Goal: Task Accomplishment & Management: Manage account settings

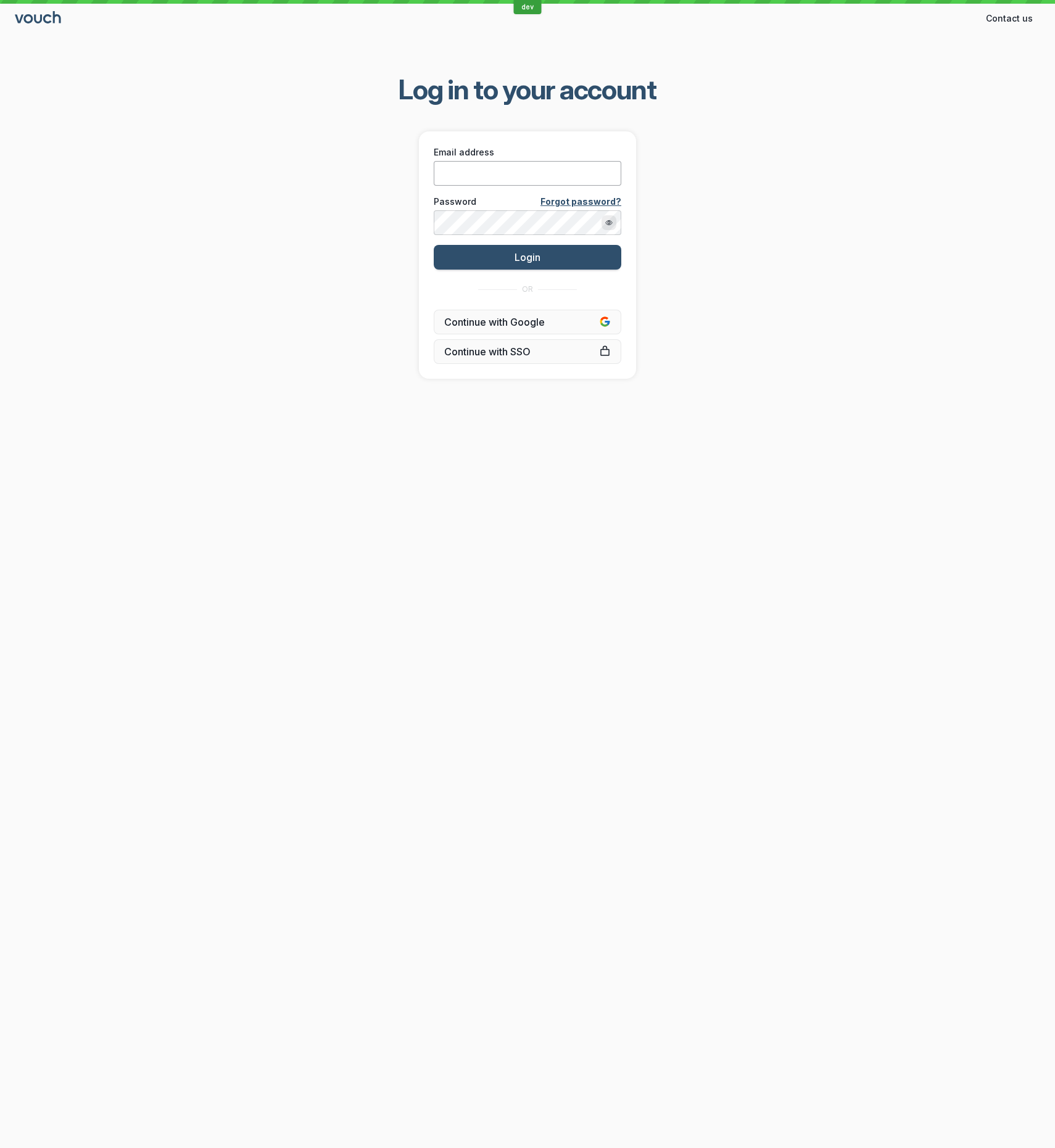
click at [539, 169] on input "Email address" at bounding box center [527, 173] width 188 height 25
type input "[EMAIL_ADDRESS][DOMAIN_NAME]"
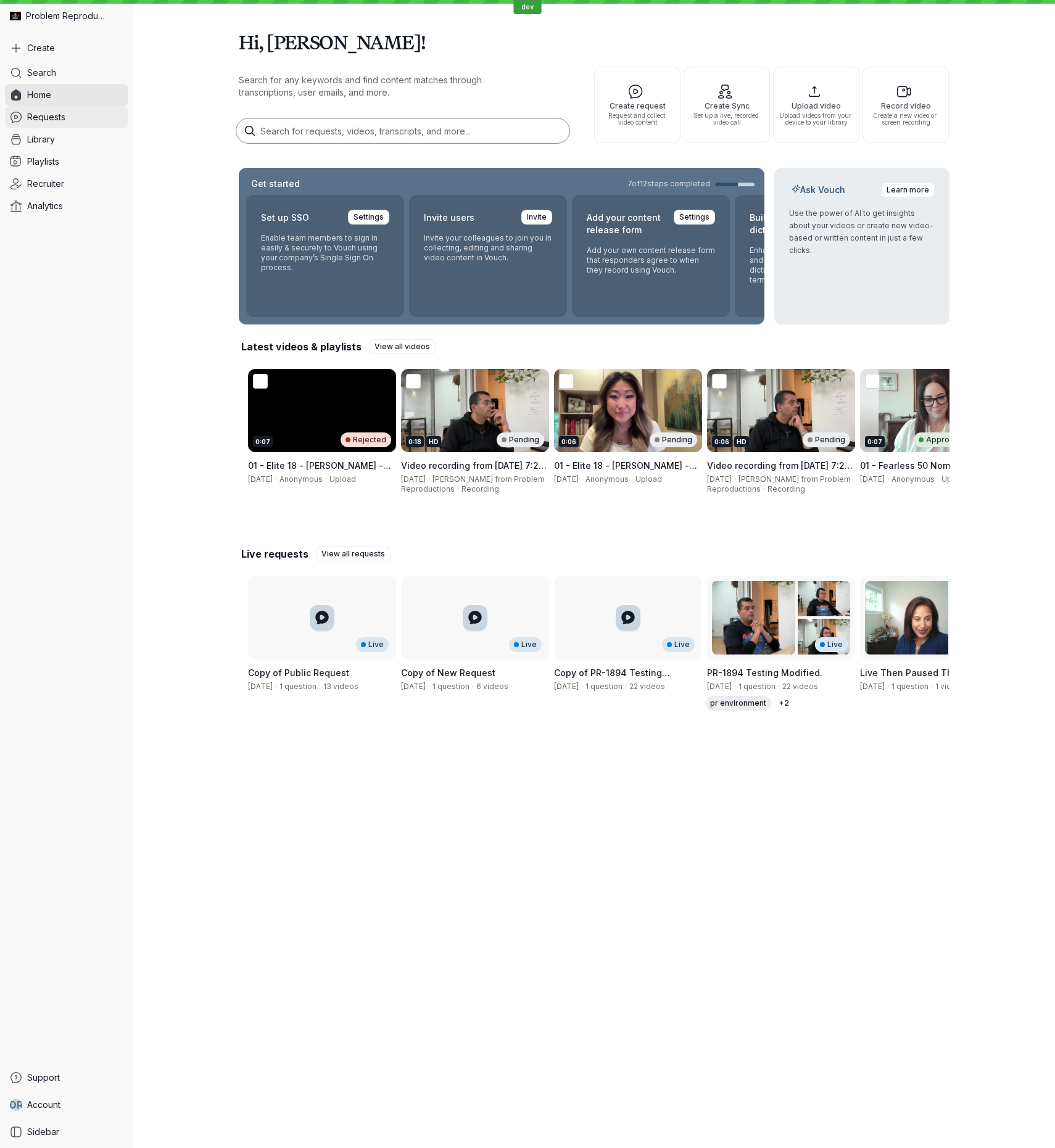
click at [93, 117] on link "Requests" at bounding box center [67, 117] width 124 height 22
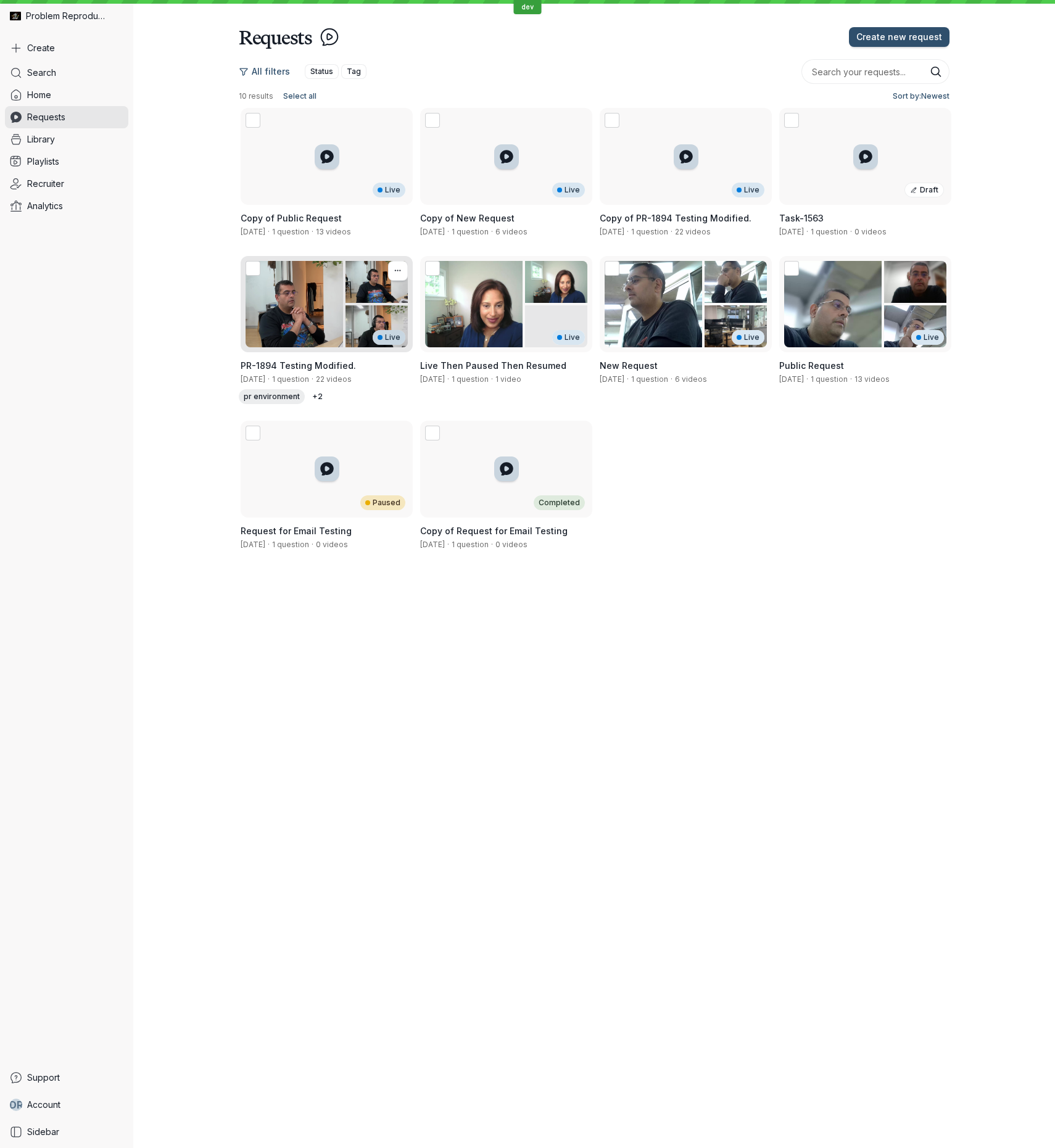
click at [316, 309] on div "Live" at bounding box center [327, 304] width 172 height 97
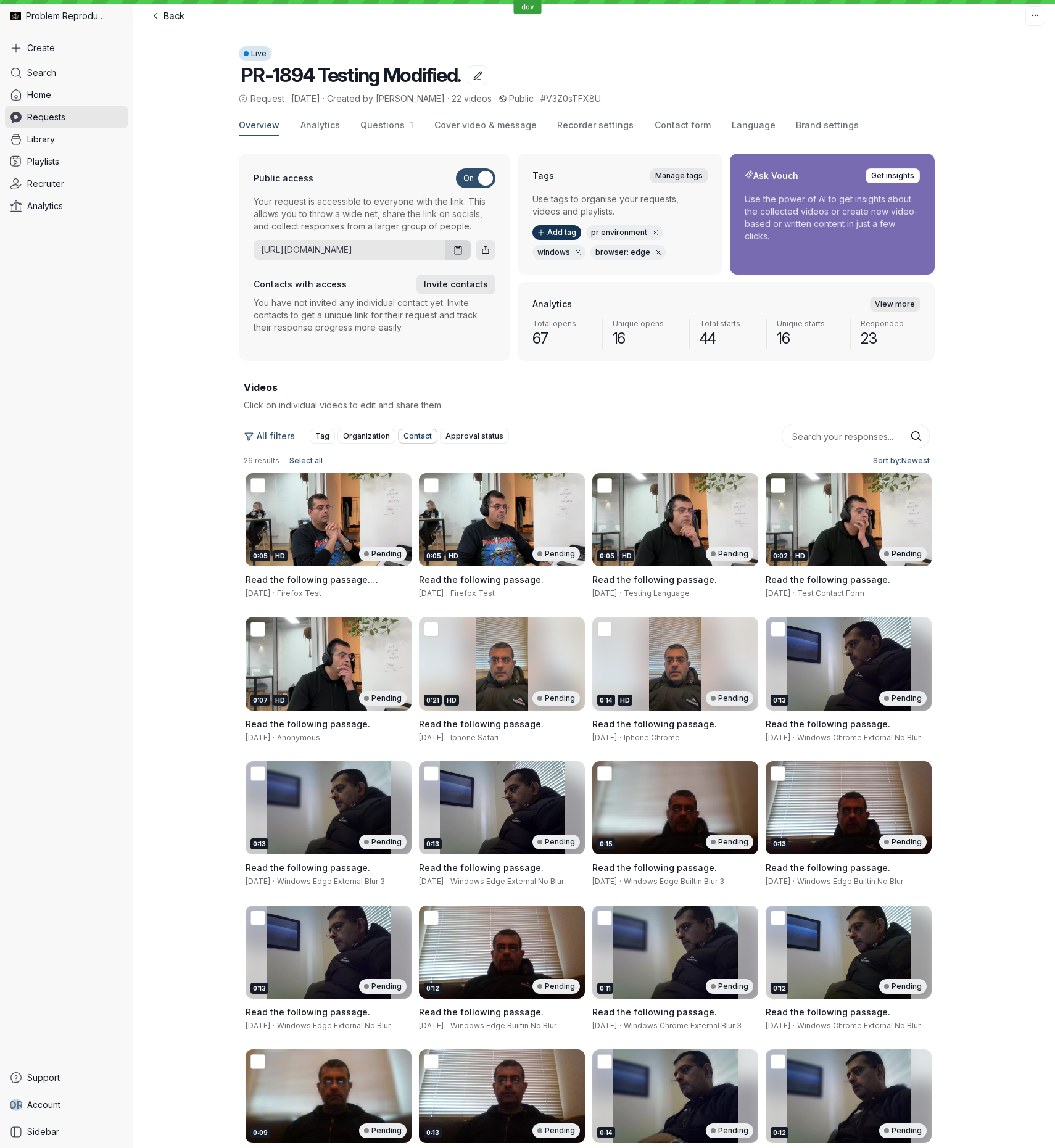
click at [410, 435] on span "Contact" at bounding box center [418, 436] width 29 height 12
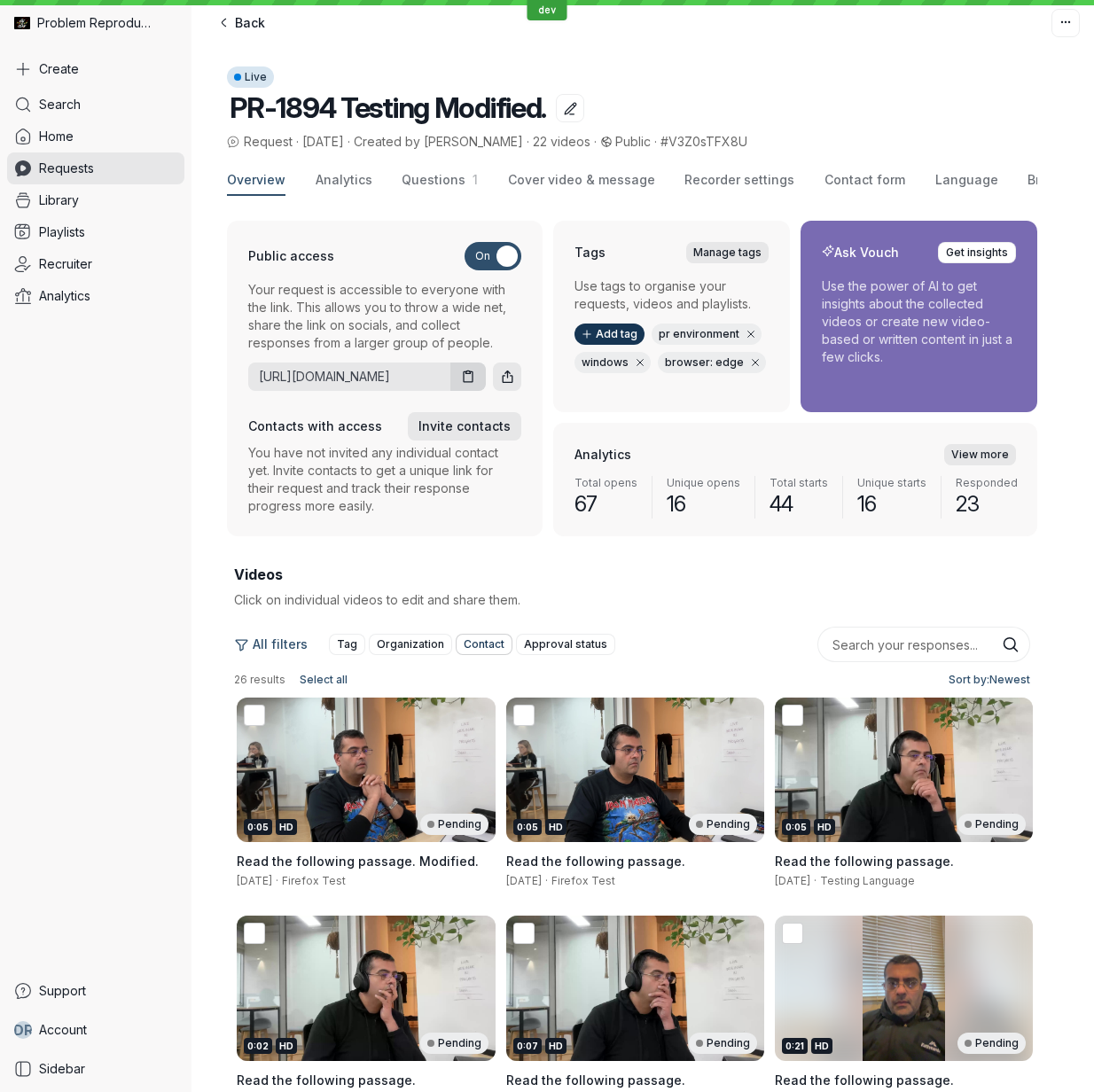
click at [471, 644] on span "Contact" at bounding box center [484, 644] width 41 height 17
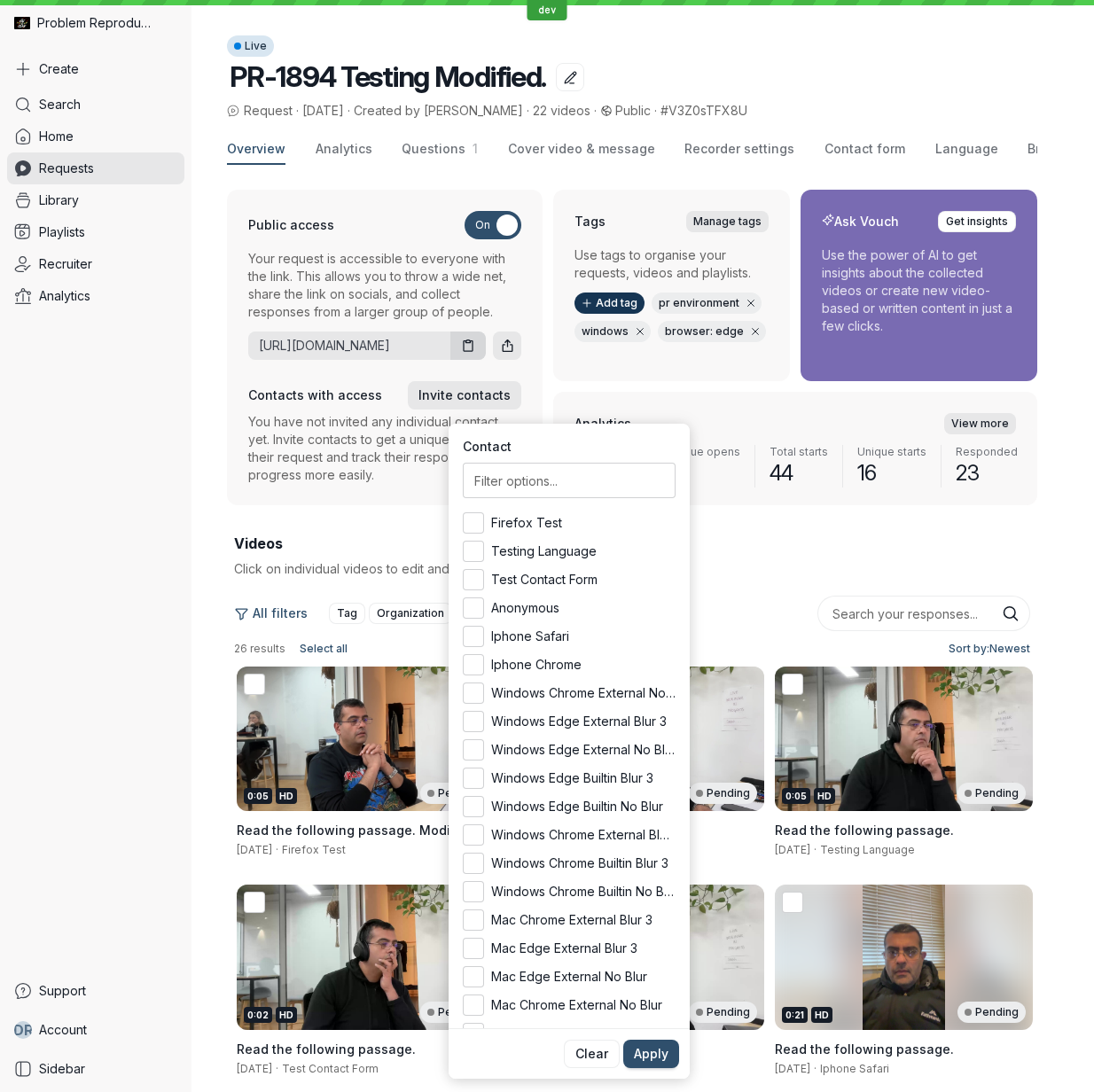
scroll to position [23, 0]
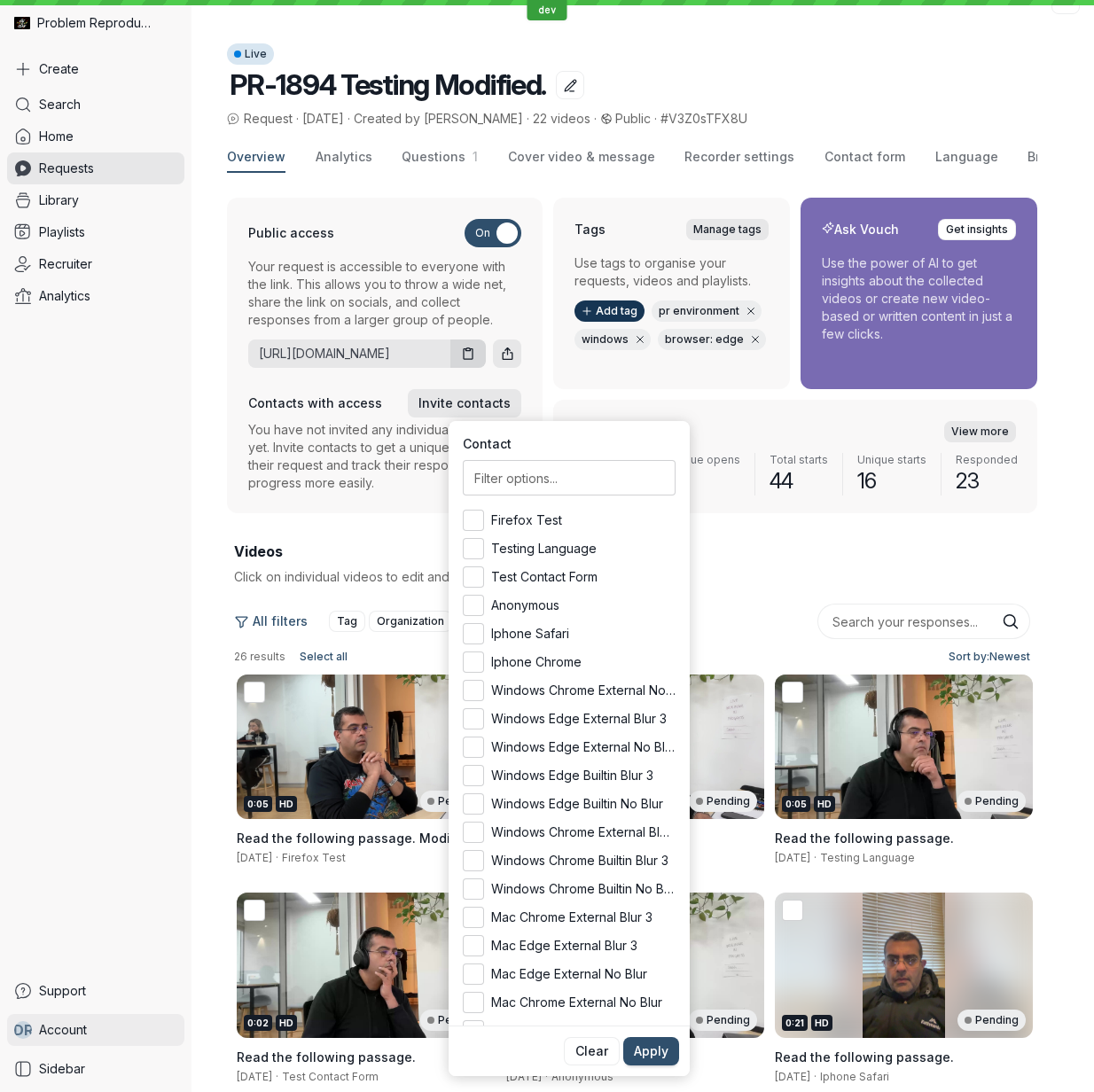
click at [52, 1029] on span "Account" at bounding box center [63, 1030] width 48 height 17
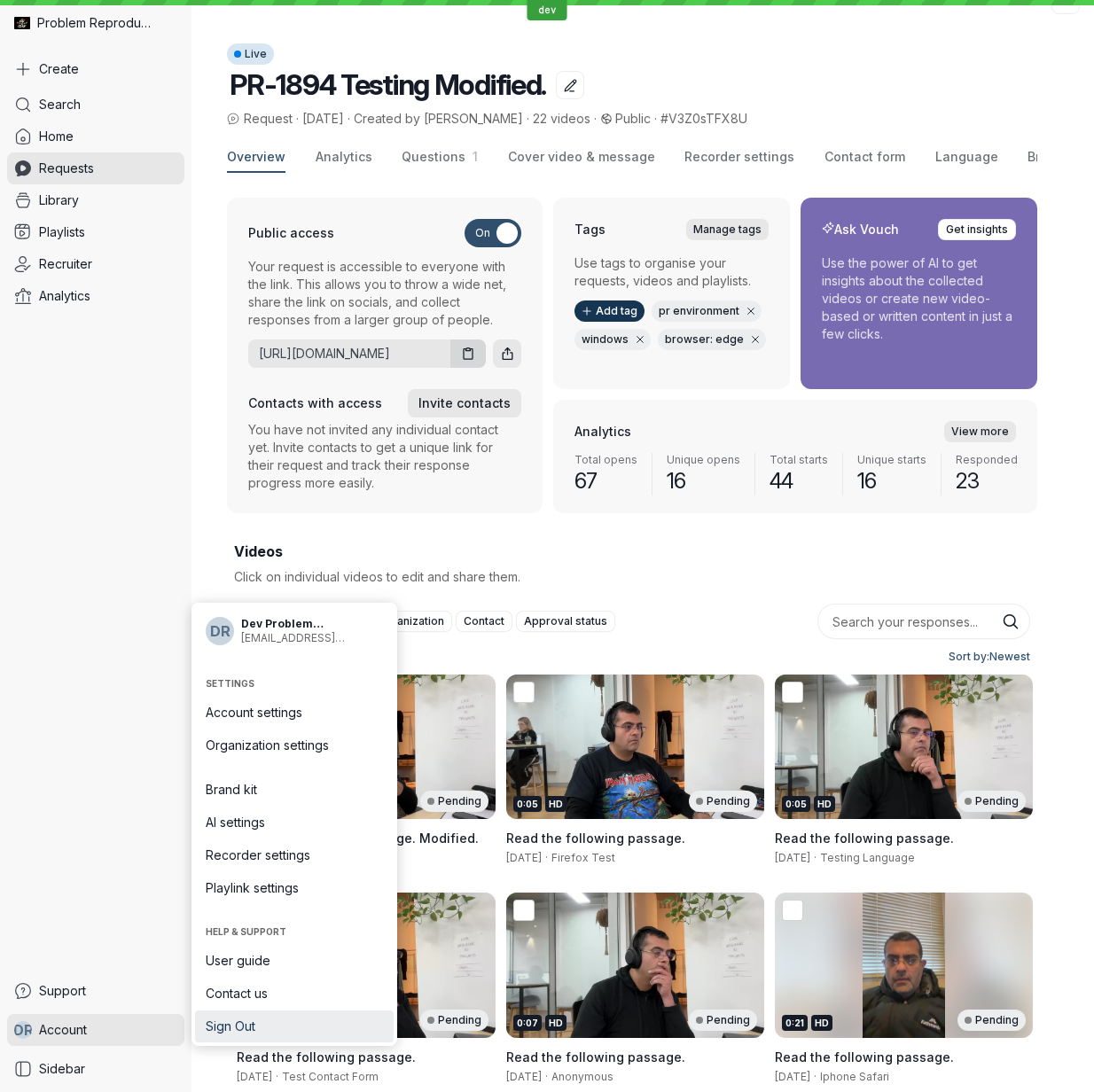
click at [286, 1025] on span "Sign Out" at bounding box center [294, 1026] width 178 height 17
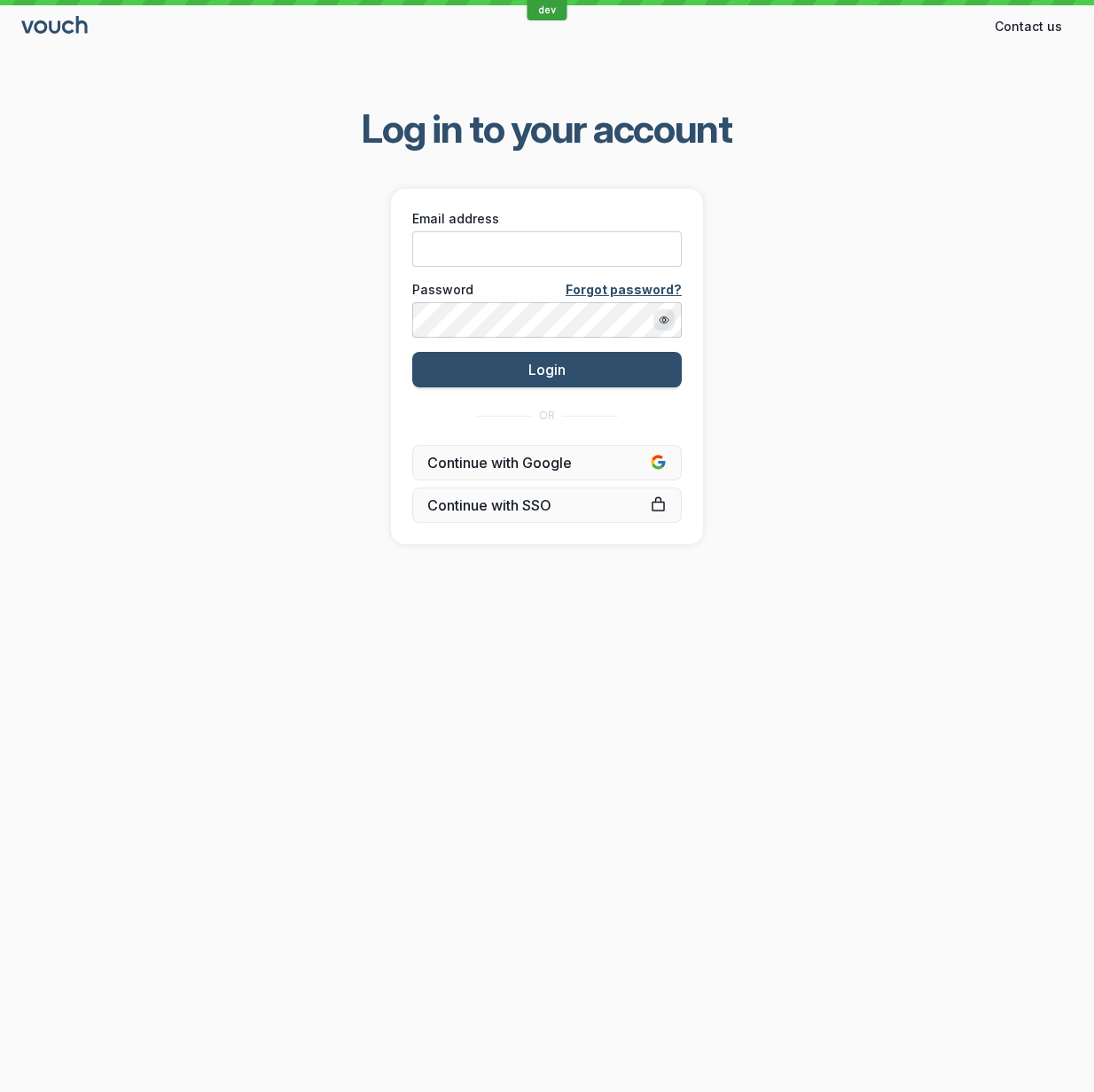
click at [93, 753] on div "dev Contact us Contact Log in to your account Email address Password Forgot pas…" at bounding box center [547, 546] width 1094 height 1092
